Goal: Task Accomplishment & Management: Complete application form

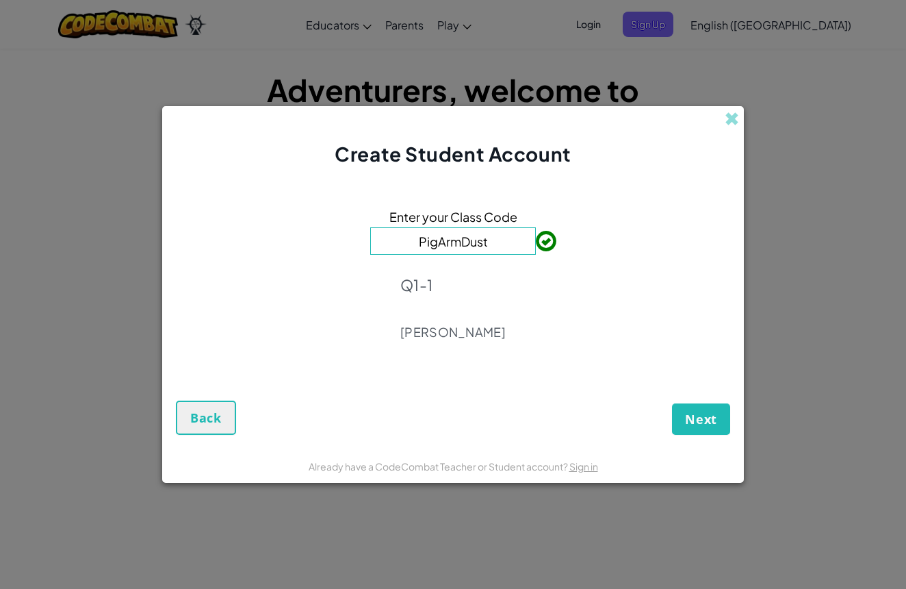
click at [713, 422] on span "Next" at bounding box center [701, 419] width 32 height 16
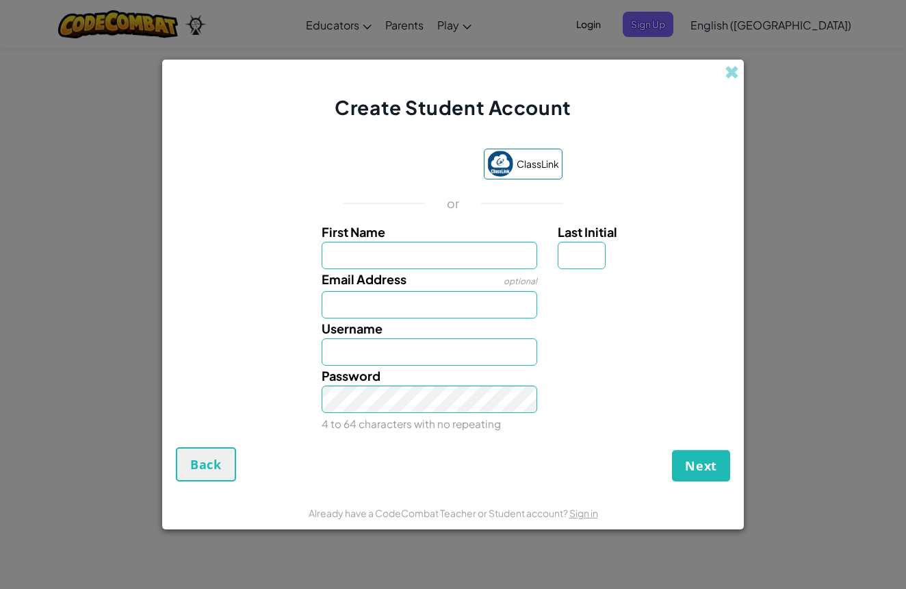
click at [367, 159] on div "Sign in with Google. Opens in new tab" at bounding box center [407, 165] width 126 height 30
click at [429, 262] on input "First Name" at bounding box center [430, 255] width 216 height 27
type input "Elis"
click at [257, 282] on div "Email Address optional" at bounding box center [453, 293] width 568 height 49
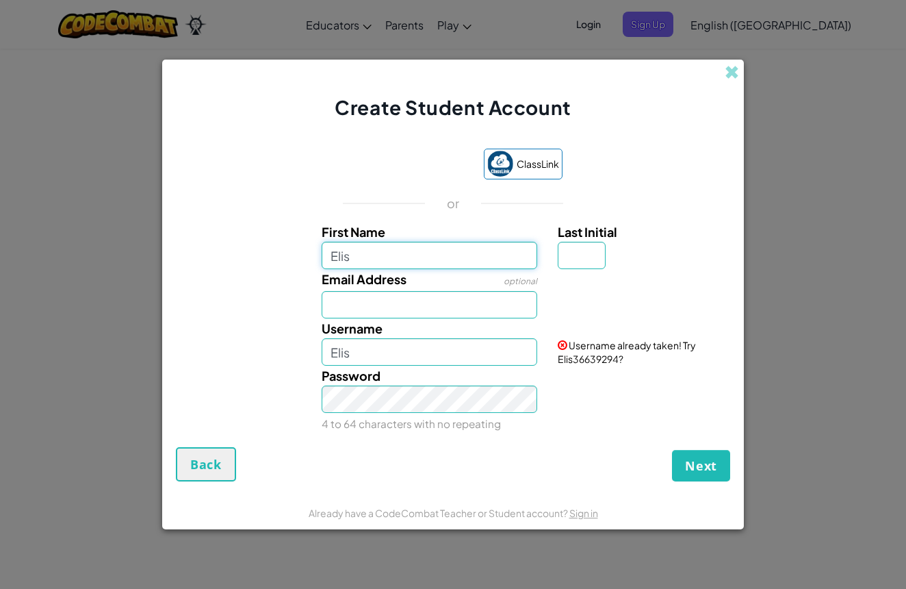
click at [367, 264] on input "Elis" at bounding box center [430, 255] width 216 height 27
drag, startPoint x: 317, startPoint y: 247, endPoint x: 291, endPoint y: 243, distance: 26.3
click at [291, 243] on div "First Name Elis Last Initial" at bounding box center [453, 245] width 568 height 47
click at [429, 159] on div "Sign in with Google. Opens in new tab" at bounding box center [407, 165] width 126 height 30
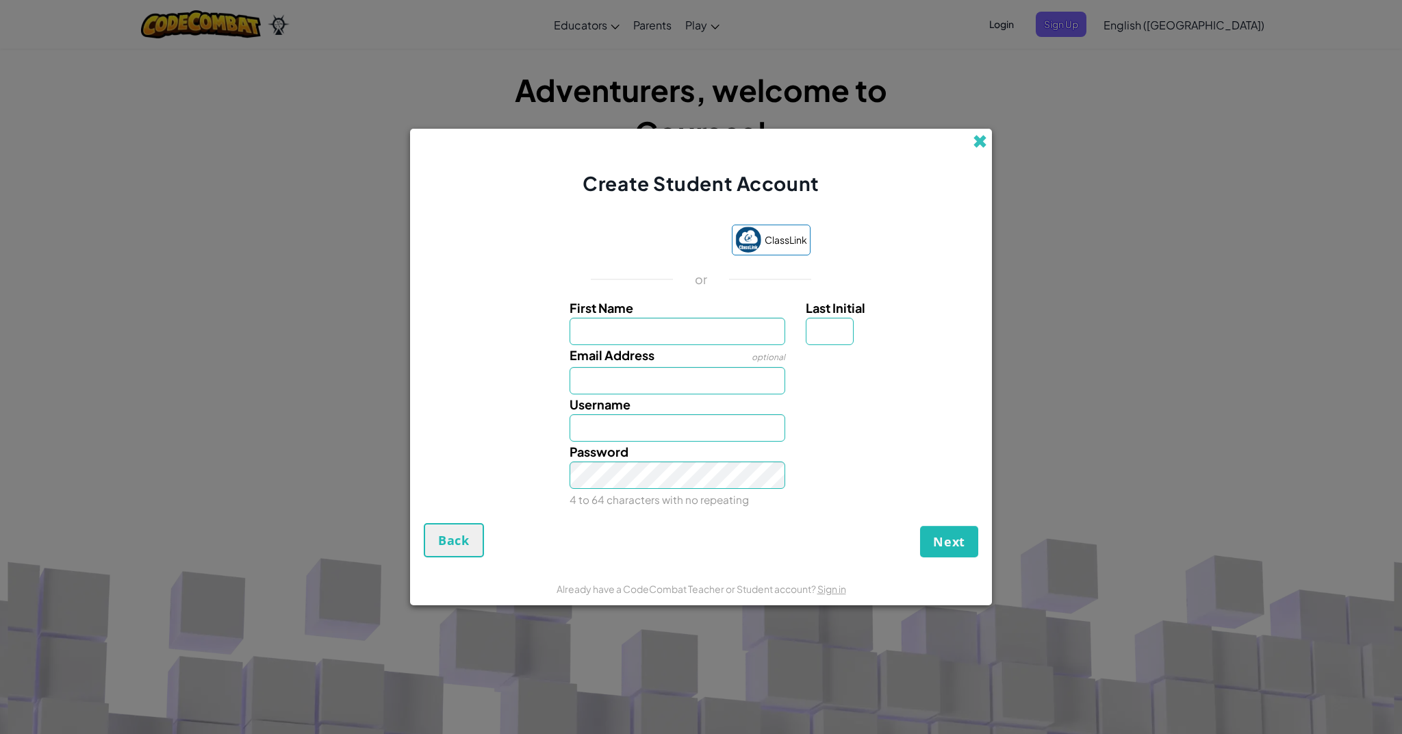
click at [896, 137] on span at bounding box center [980, 141] width 14 height 14
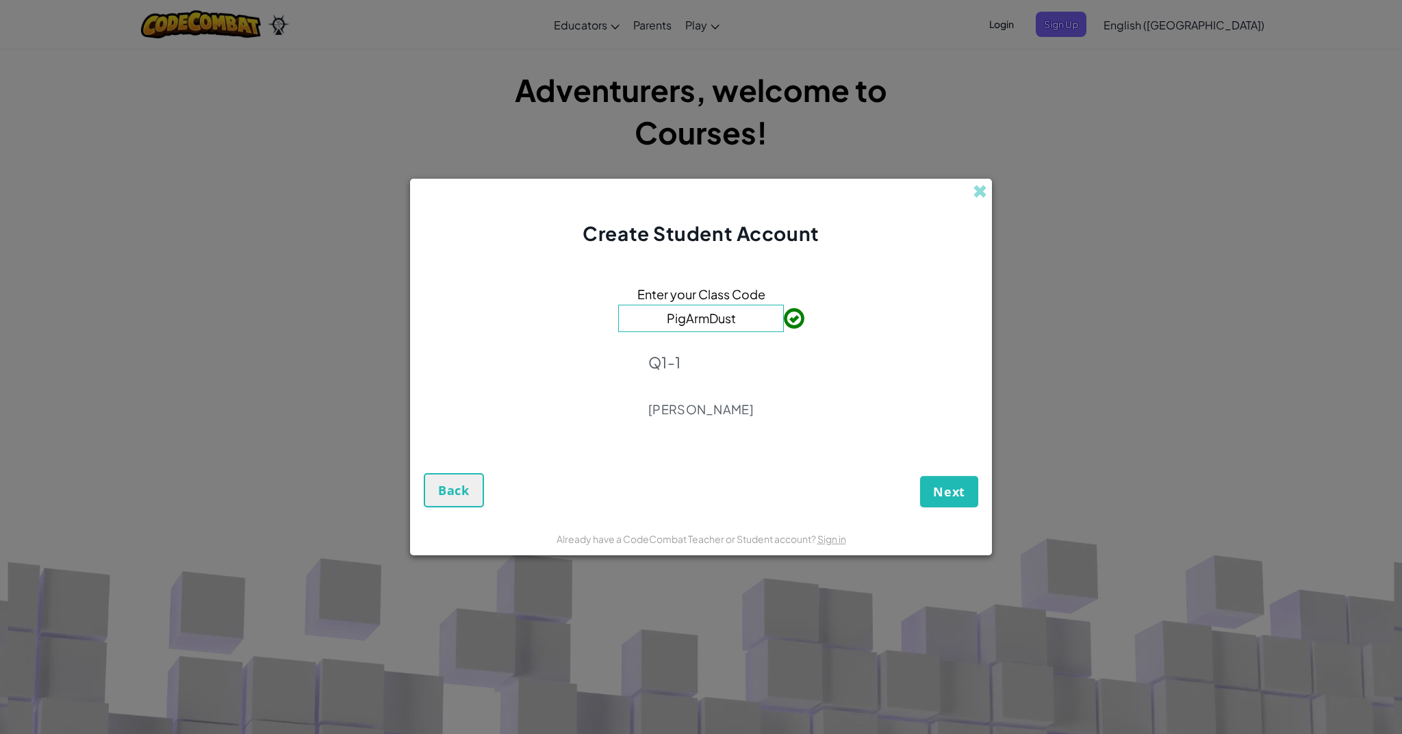
click at [941, 492] on span "Next" at bounding box center [949, 491] width 32 height 16
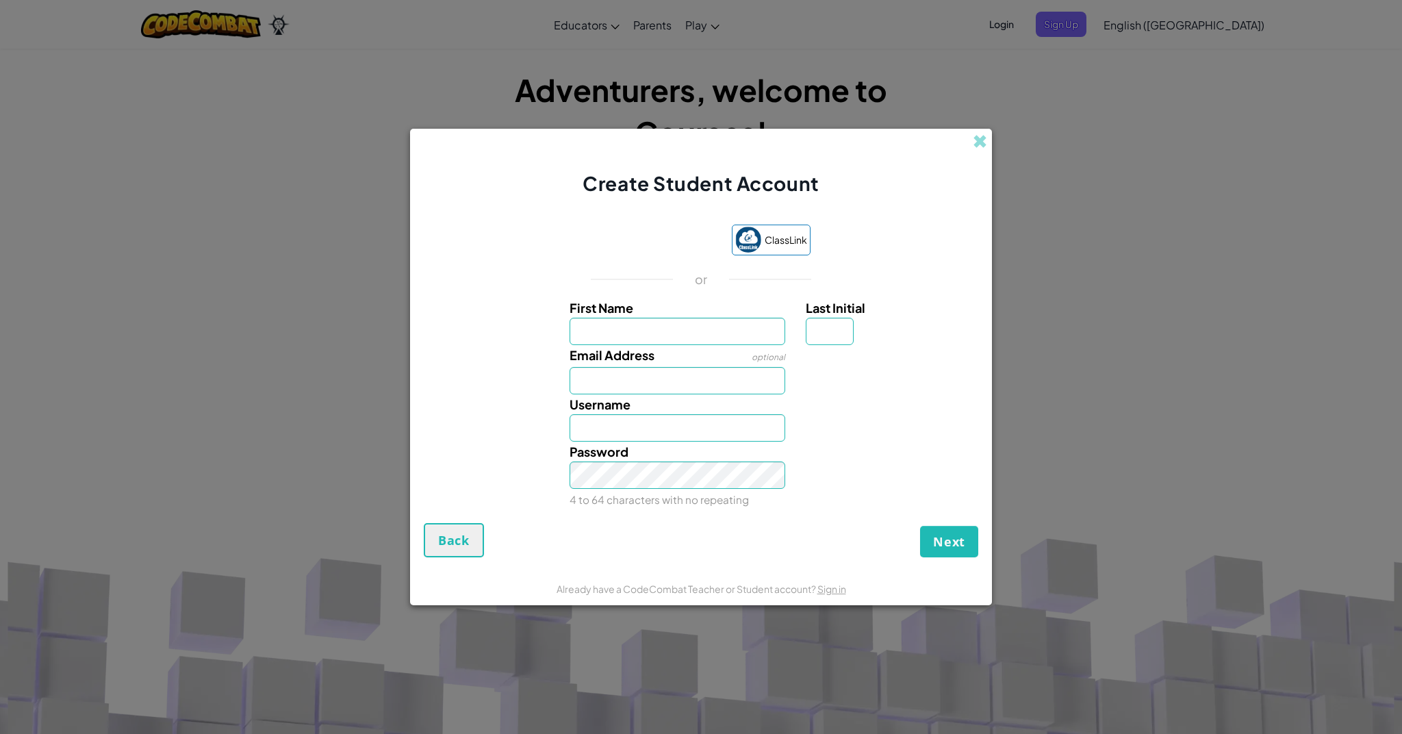
click at [648, 243] on div "Sign in with Google. Opens in new tab" at bounding box center [655, 241] width 126 height 30
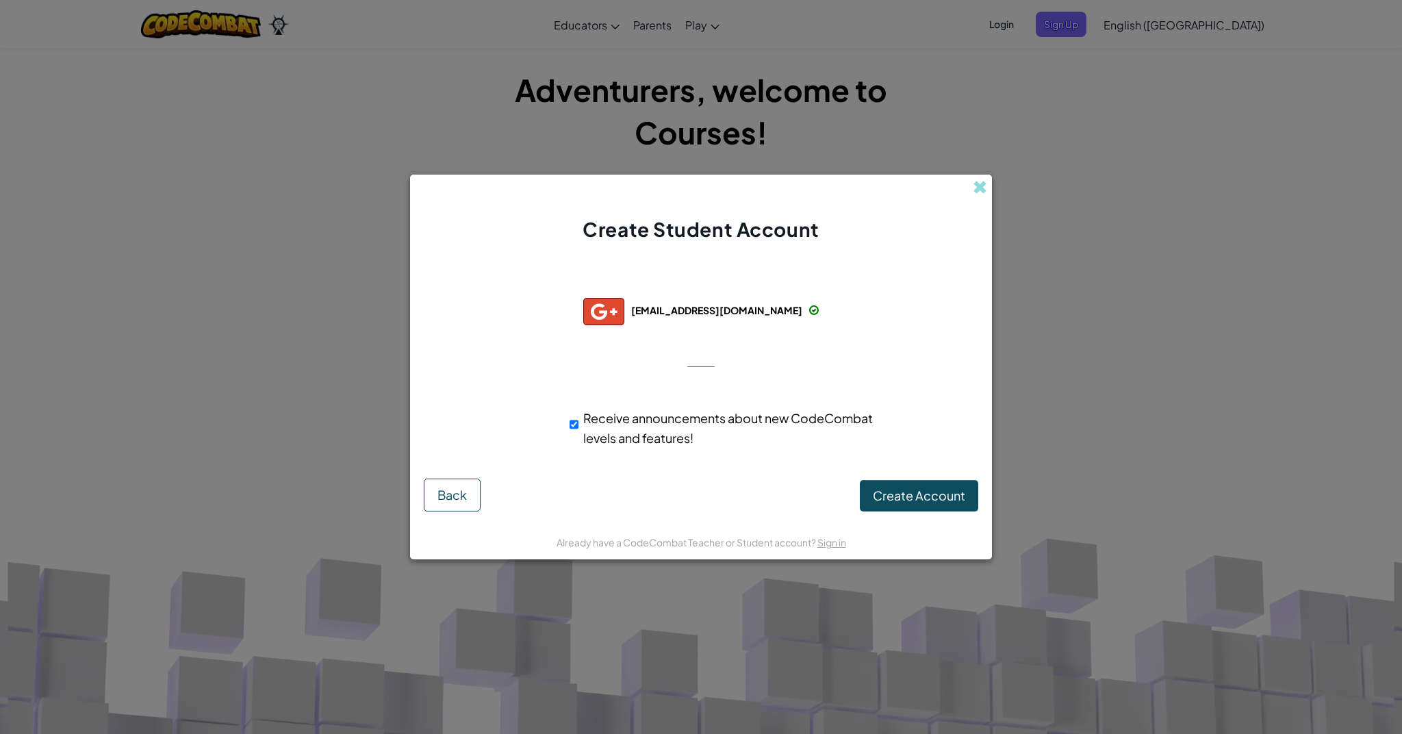
click at [953, 486] on button "Create Account" at bounding box center [919, 495] width 118 height 31
click at [942, 492] on button "Create Account" at bounding box center [919, 495] width 118 height 31
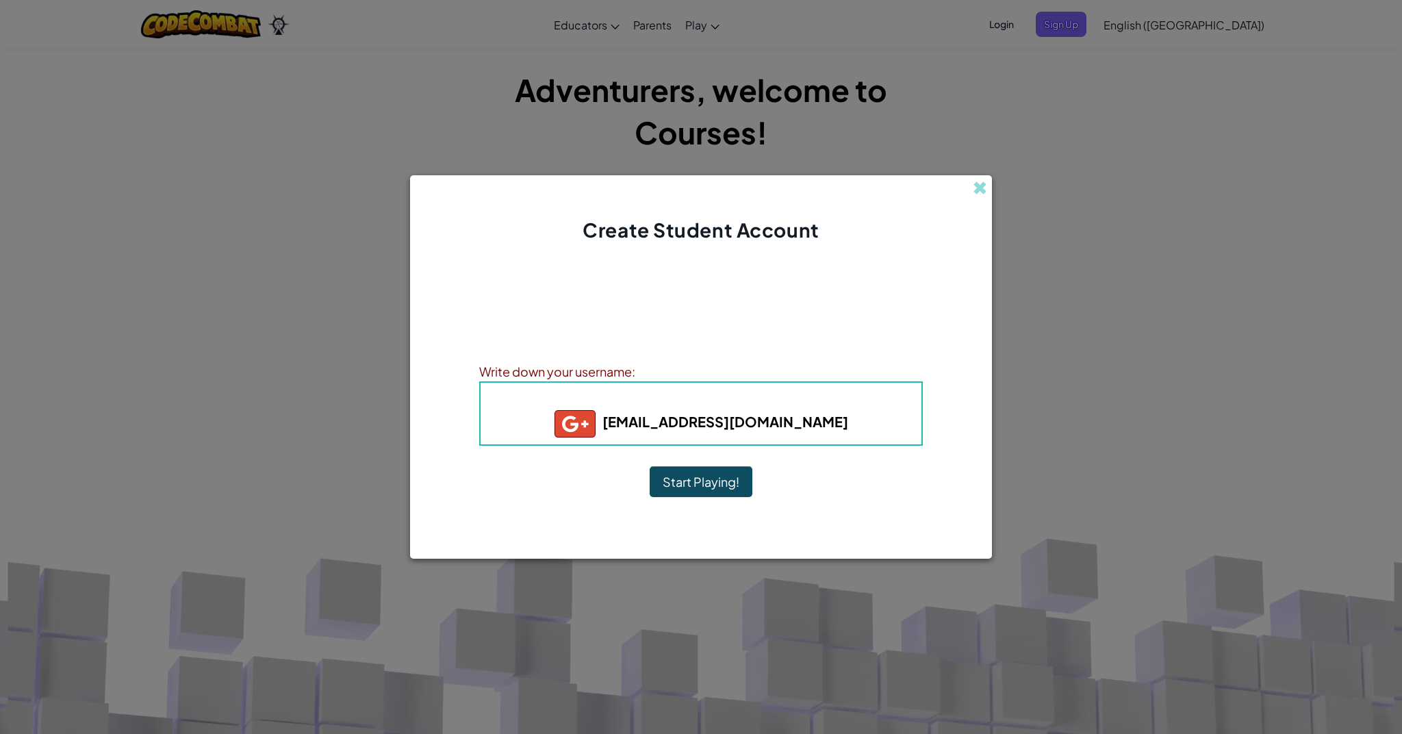
click at [715, 481] on button "Start Playing!" at bounding box center [701, 481] width 103 height 31
